Goal: Transaction & Acquisition: Purchase product/service

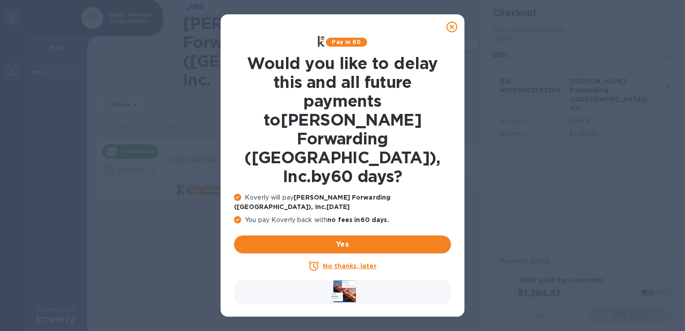
click at [343, 262] on u "No thanks, later" at bounding box center [349, 265] width 53 height 7
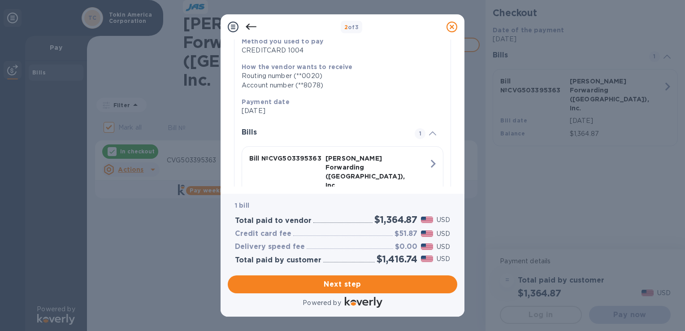
scroll to position [159, 0]
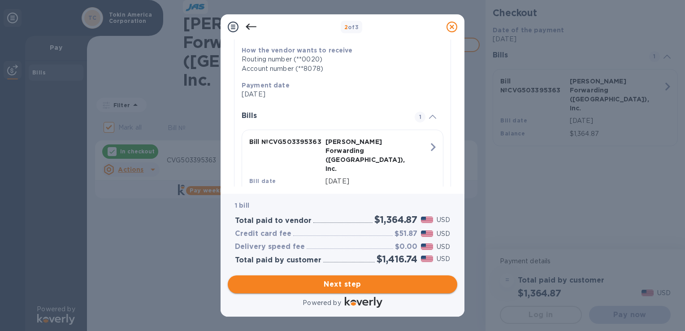
click at [383, 282] on span "Next step" at bounding box center [342, 284] width 215 height 11
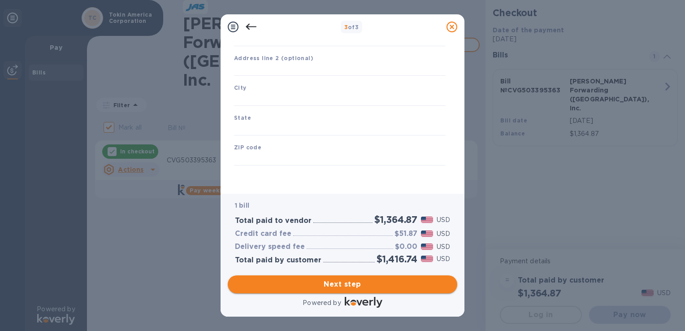
type input "[GEOGRAPHIC_DATA]"
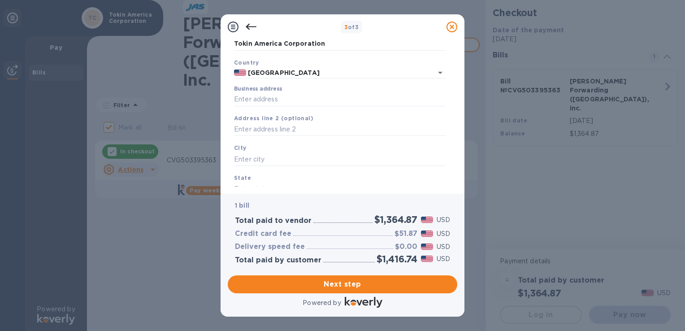
scroll to position [0, 0]
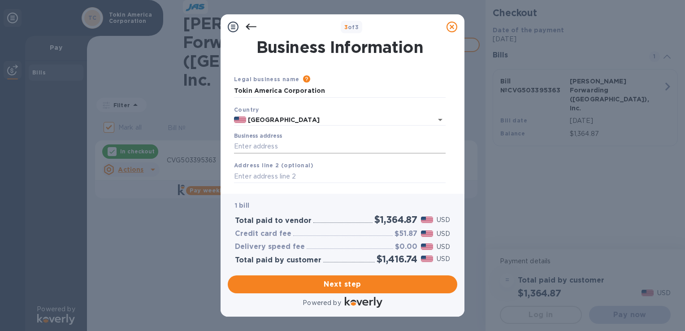
click at [319, 143] on input "Business address" at bounding box center [340, 146] width 212 height 13
type input "[STREET_ADDRESS][PERSON_NAME]"
type input "[GEOGRAPHIC_DATA][PERSON_NAME]"
type input "[US_STATE]"
type input "45069"
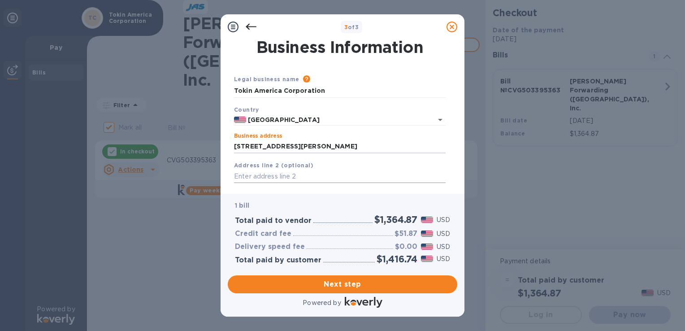
scroll to position [108, 0]
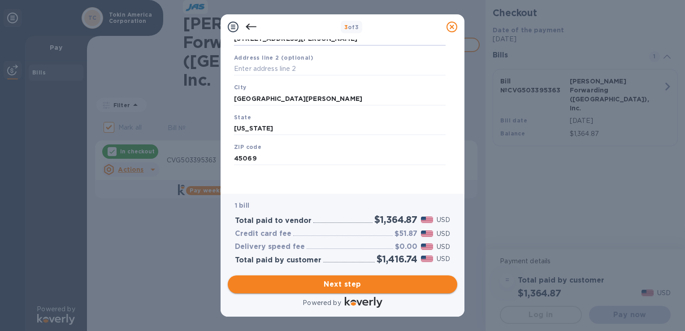
click at [348, 280] on span "Next step" at bounding box center [342, 284] width 215 height 11
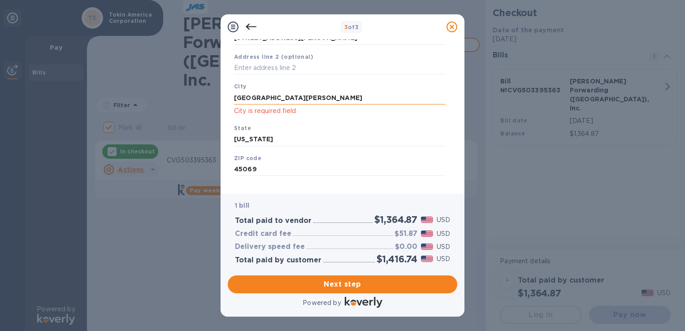
click at [291, 100] on input "[GEOGRAPHIC_DATA][PERSON_NAME]" at bounding box center [340, 97] width 212 height 13
paste input "[GEOGRAPHIC_DATA][PERSON_NAME]"
type input "[GEOGRAPHIC_DATA][PERSON_NAME]"
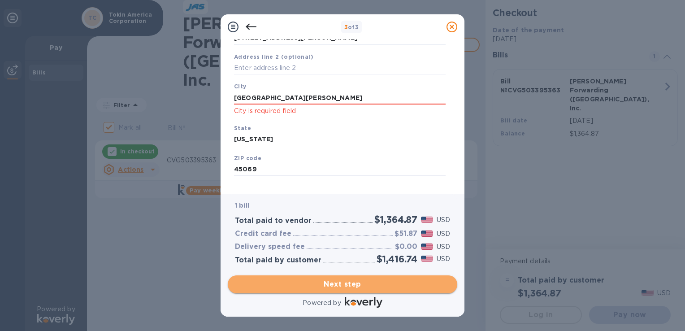
click at [342, 281] on span "Next step" at bounding box center [342, 284] width 215 height 11
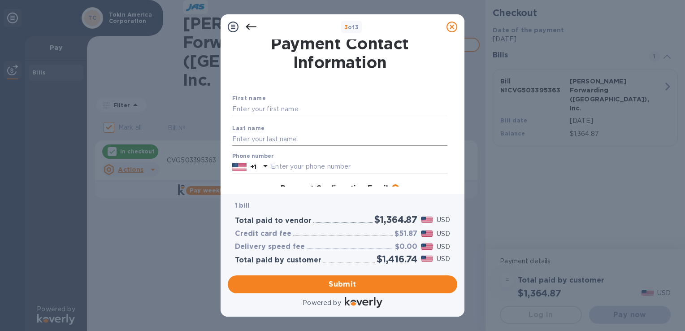
scroll to position [0, 0]
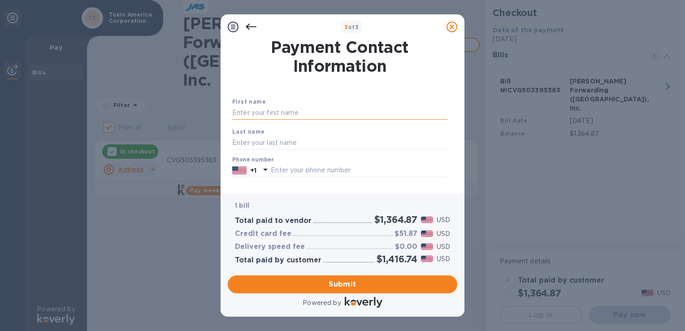
click at [321, 114] on input "text" at bounding box center [339, 112] width 215 height 13
type input "Yukiteru"
type input "Nagae"
type input "5136449745"
type input "[EMAIL_ADDRESS][DOMAIN_NAME]"
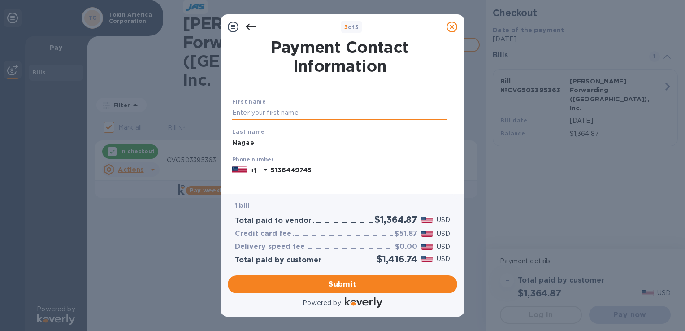
paste input "Yukiteru"
type input "Yukiteru"
click at [427, 96] on div "First name [PERSON_NAME] Last name Nagae Phone number [PHONE_NUMBER] Payment Co…" at bounding box center [339, 187] width 219 height 212
click at [371, 279] on span "Submit" at bounding box center [342, 284] width 215 height 11
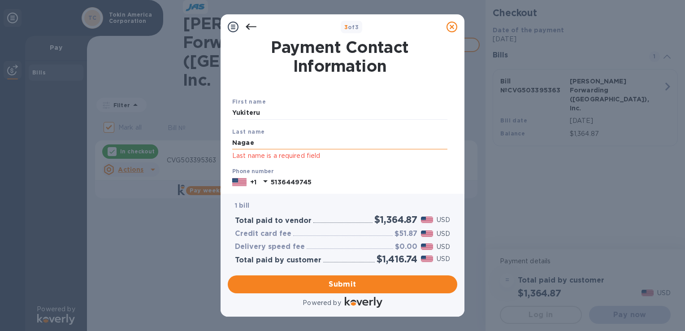
click at [282, 142] on input "Nagae" at bounding box center [339, 142] width 215 height 13
paste input "Nagae"
type input "Nagae"
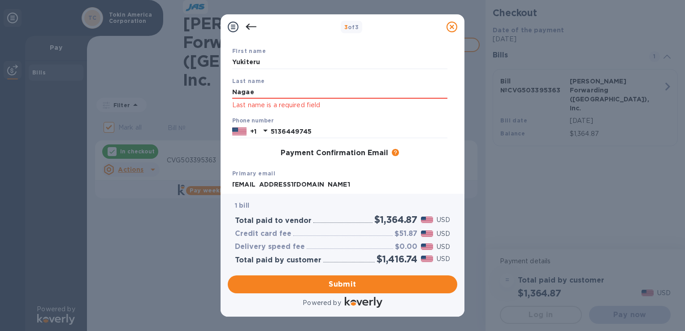
scroll to position [74, 0]
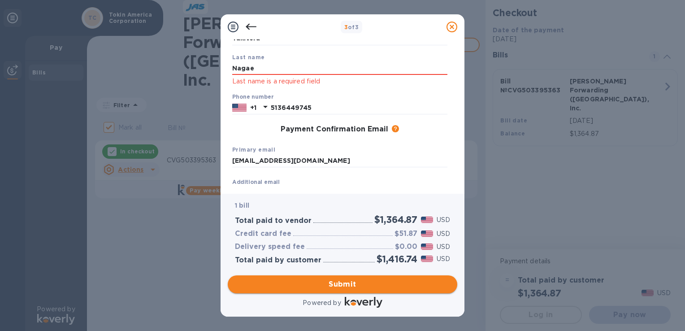
click at [371, 282] on span "Submit" at bounding box center [342, 284] width 215 height 11
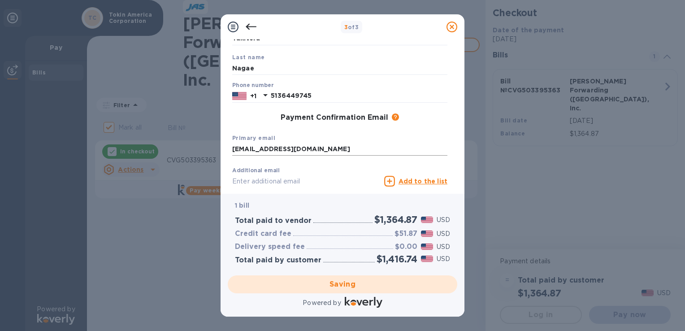
scroll to position [0, 0]
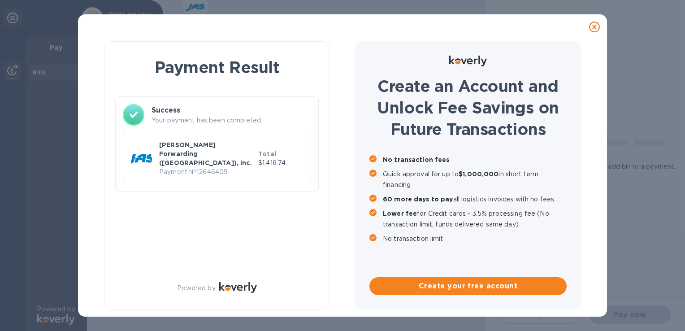
checkbox input "false"
